Goal: Task Accomplishment & Management: Use online tool/utility

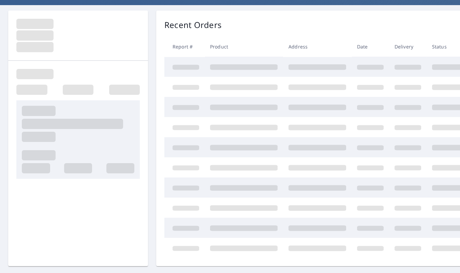
scroll to position [61, 0]
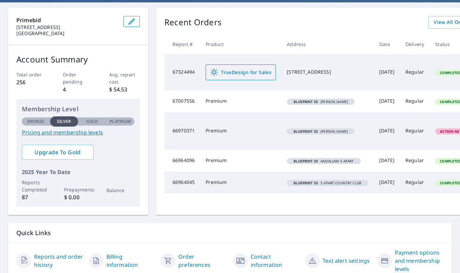
click at [240, 73] on span "TrueDesign for Sales" at bounding box center [240, 72] width 61 height 8
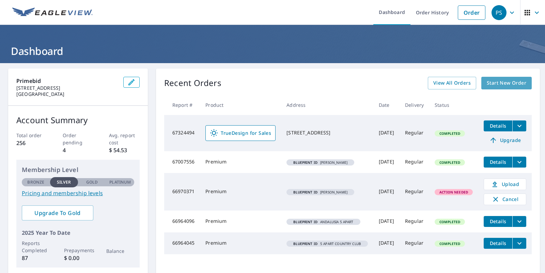
click at [459, 84] on span "Start New Order" at bounding box center [507, 83] width 40 height 9
